Goal: Check status: Check status

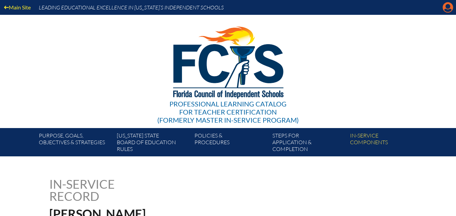
click at [450, 9] on icon at bounding box center [448, 7] width 10 height 10
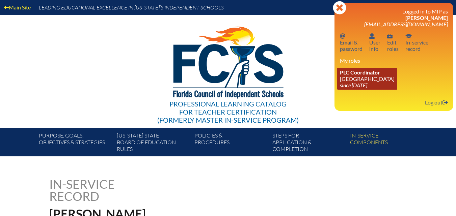
click at [361, 73] on span "PLC Coordinator" at bounding box center [360, 72] width 40 height 6
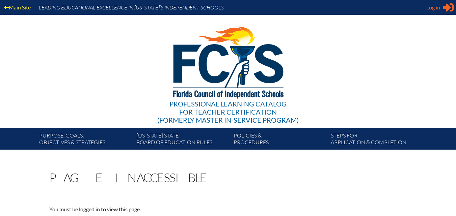
type input "[EMAIL_ADDRESS][DOMAIN_NAME]"
click at [434, 8] on span "Log in" at bounding box center [434, 7] width 14 height 8
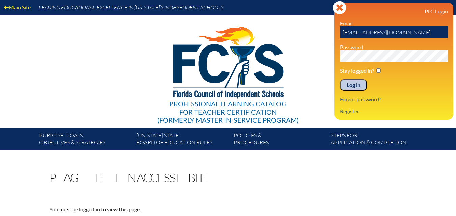
click at [350, 85] on input "Log in" at bounding box center [353, 84] width 27 height 11
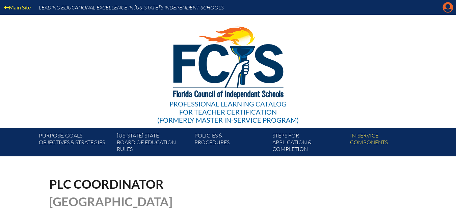
click at [445, 7] on icon at bounding box center [448, 7] width 10 height 10
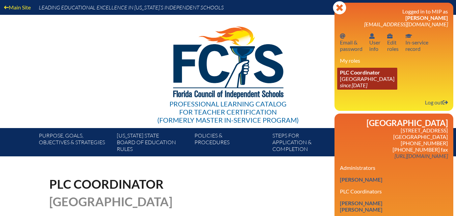
click at [377, 77] on link "PLC Coordinator [GEOGRAPHIC_DATA] since [DATE]" at bounding box center [367, 79] width 60 height 22
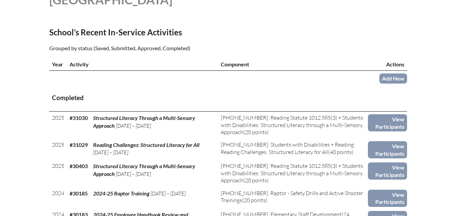
scroll to position [203, 0]
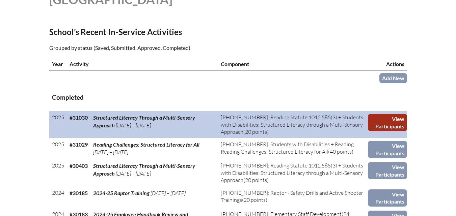
click at [380, 131] on link "View Participants" at bounding box center [387, 122] width 39 height 17
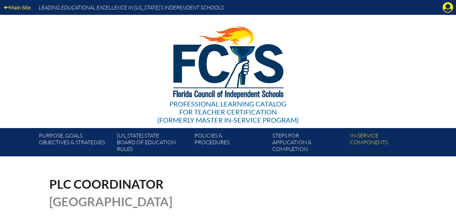
scroll to position [203, 0]
